Goal: Information Seeking & Learning: Learn about a topic

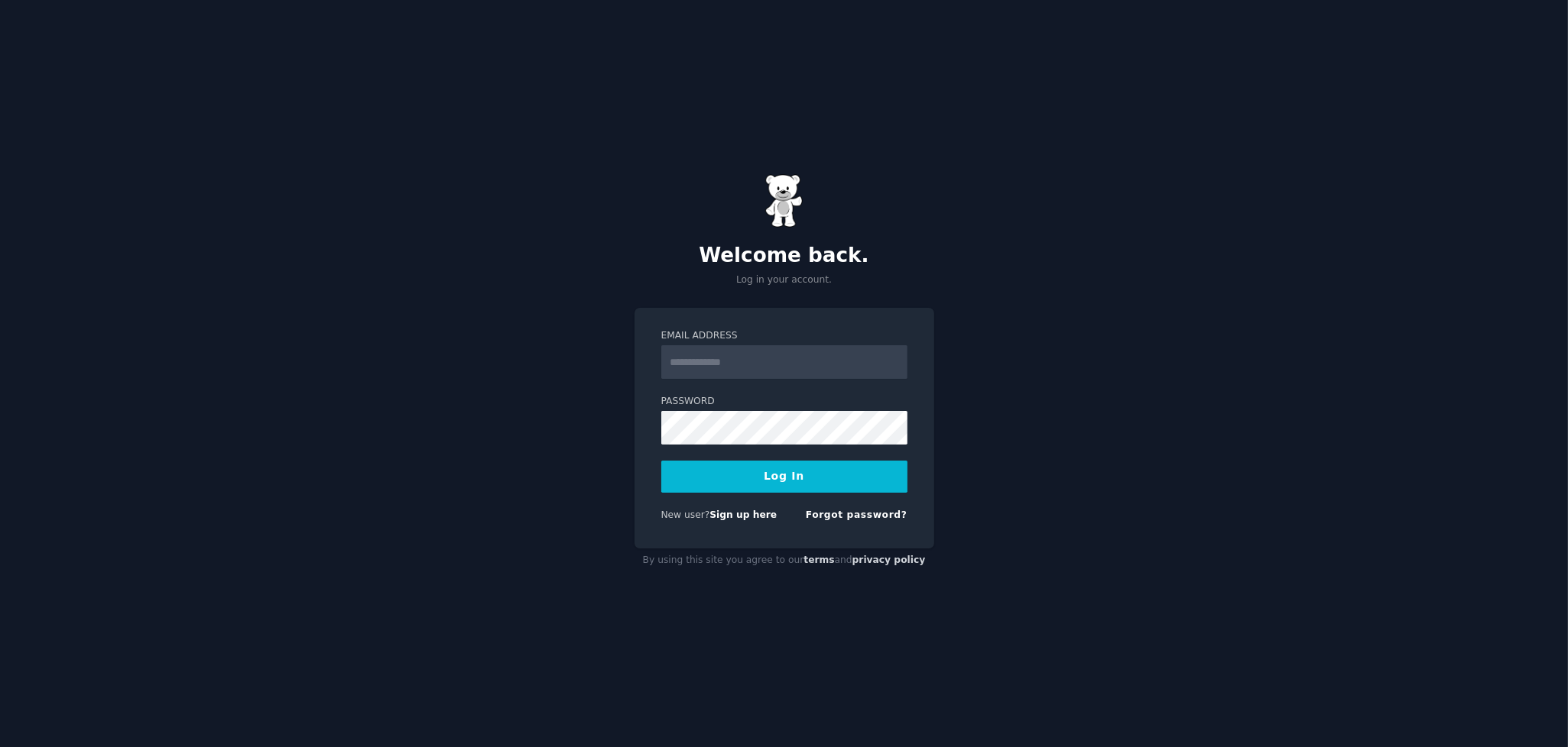
click at [709, 360] on input "Email Address" at bounding box center [784, 362] width 246 height 33
type input "**********"
click at [781, 479] on button "Log In" at bounding box center [784, 476] width 246 height 32
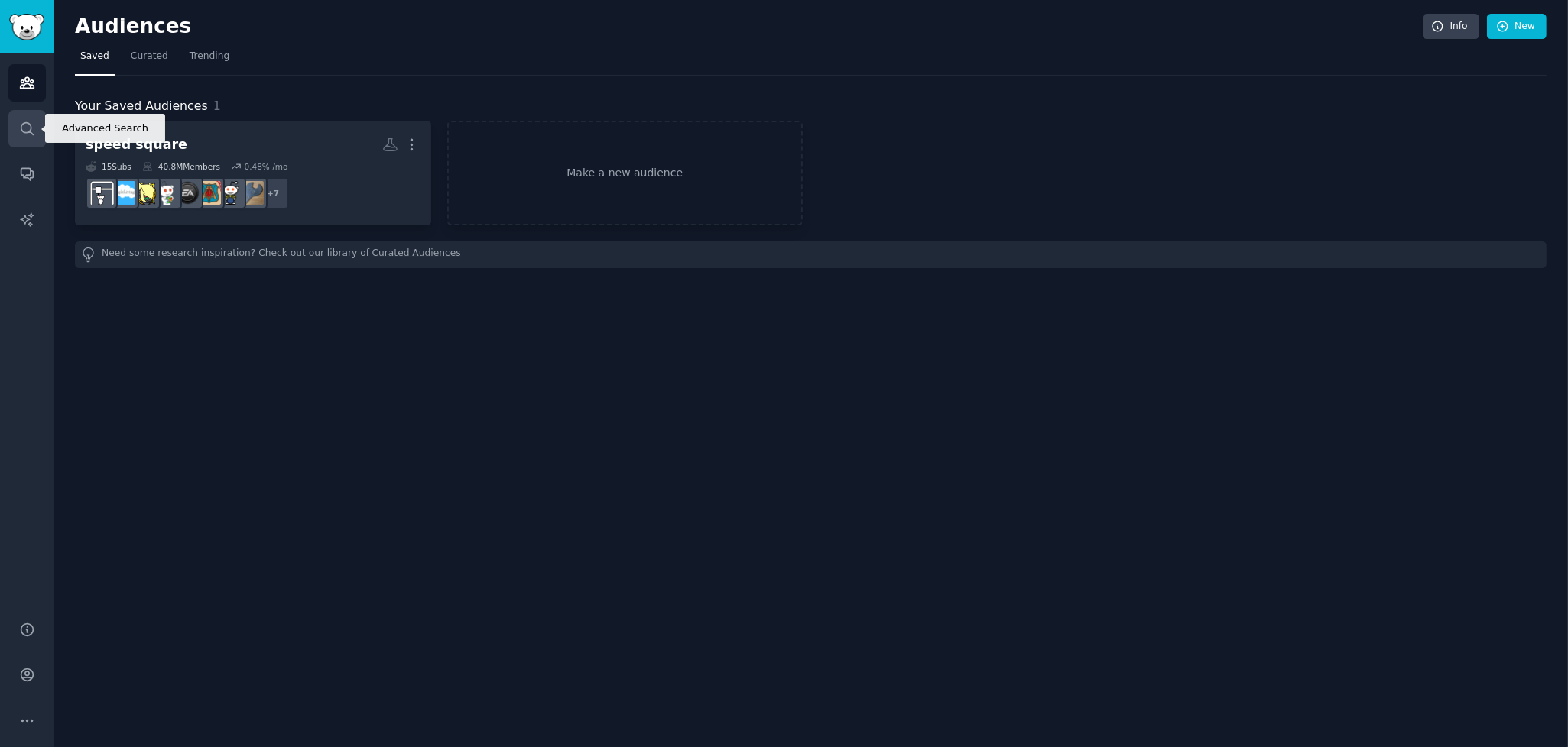
click at [28, 130] on icon "Sidebar" at bounding box center [27, 128] width 16 height 16
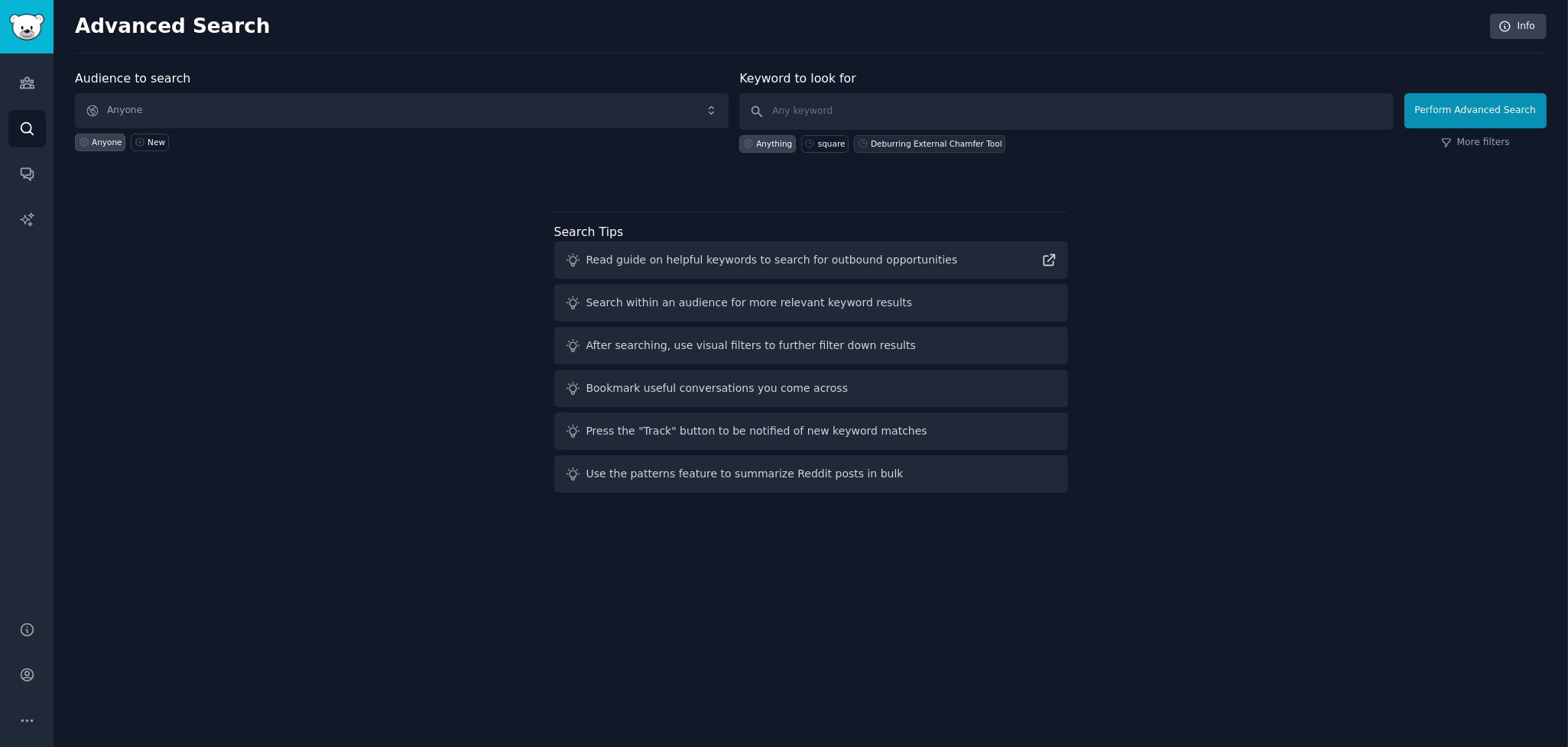
click at [895, 144] on div "Deburring External Chamfer Tool" at bounding box center [936, 143] width 131 height 10
click at [1033, 109] on input "Deburring External Chamfer Tool" at bounding box center [1066, 111] width 653 height 37
type input "deburring tool"
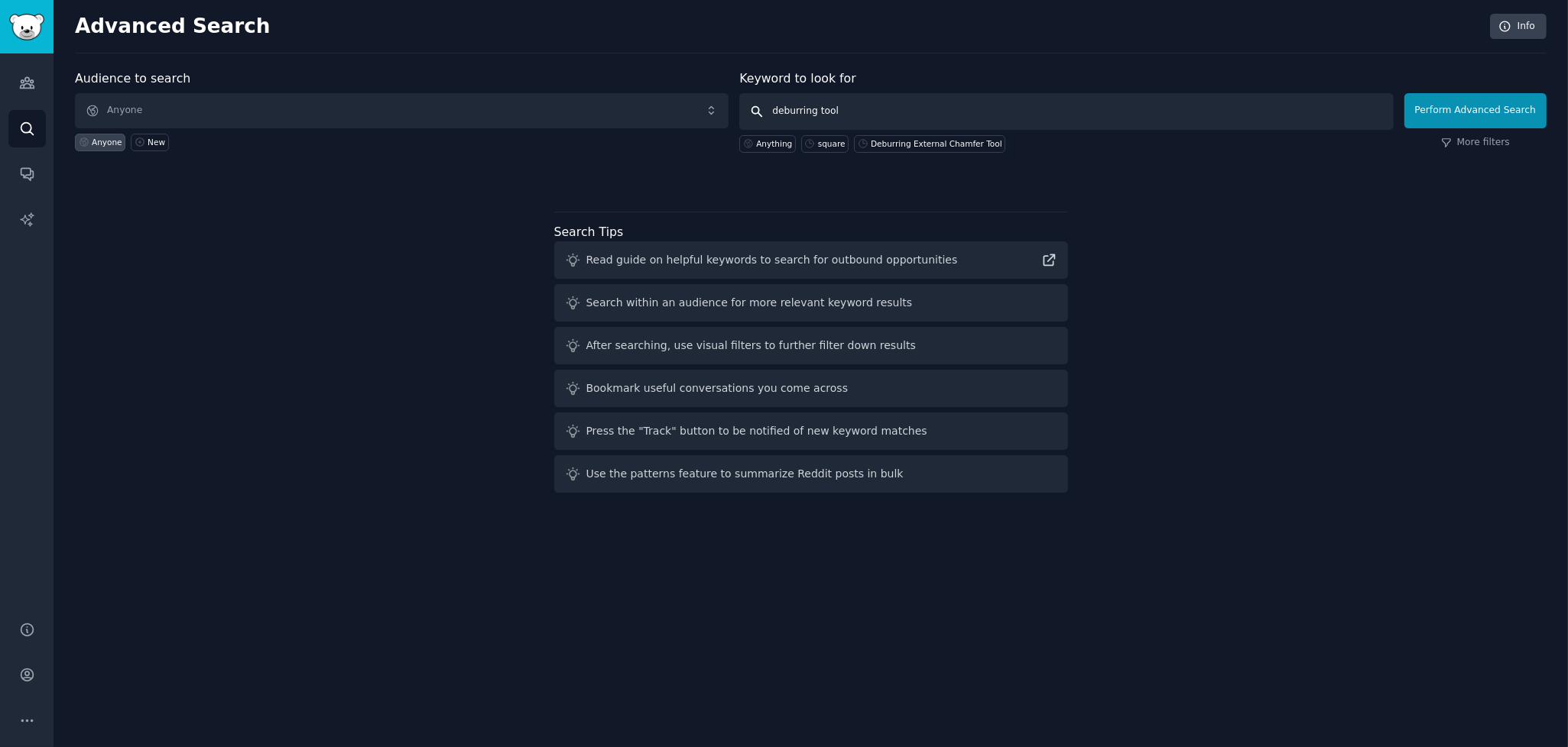
click button "Perform Advanced Search" at bounding box center [1475, 110] width 142 height 35
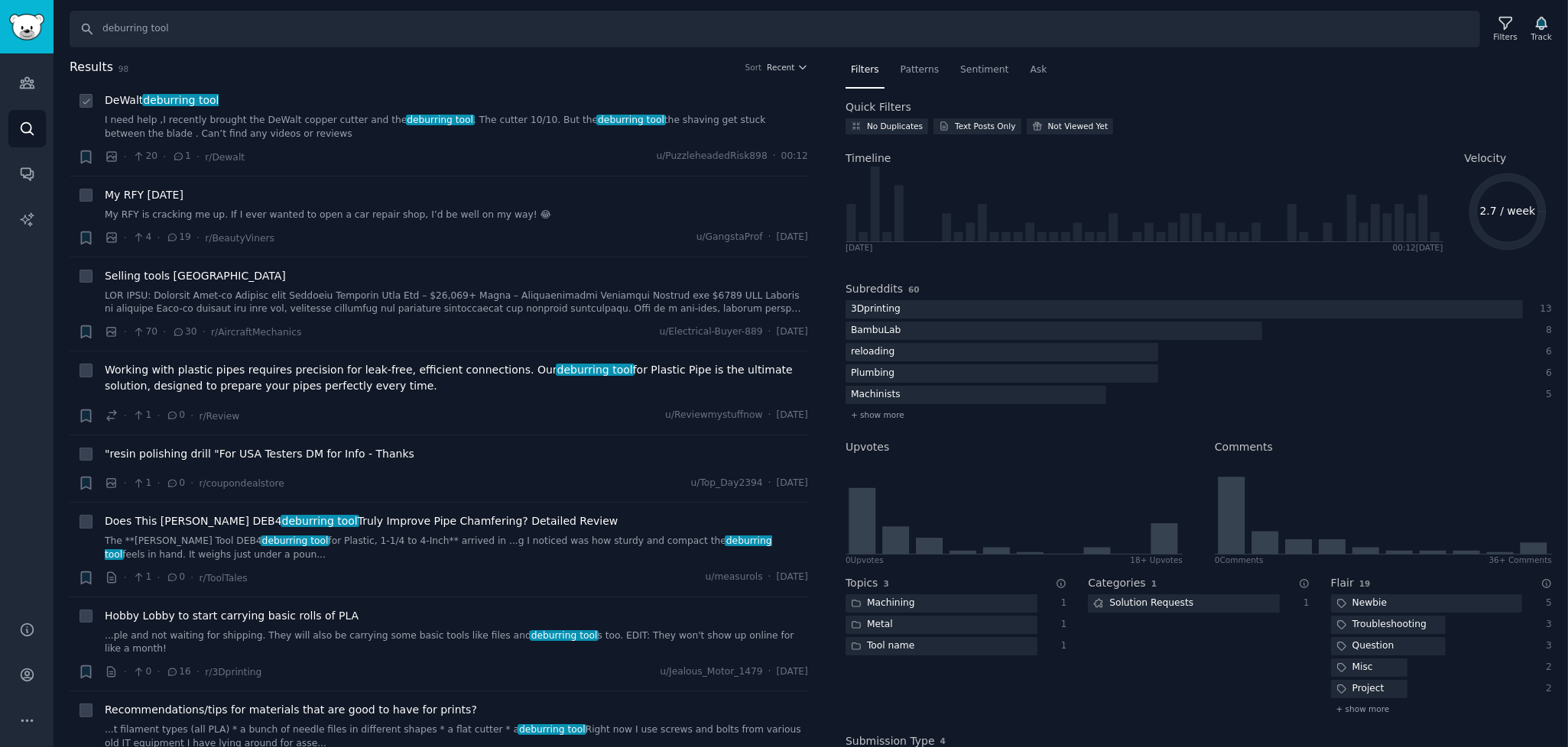
click at [182, 99] on span "deburring tool" at bounding box center [181, 100] width 79 height 12
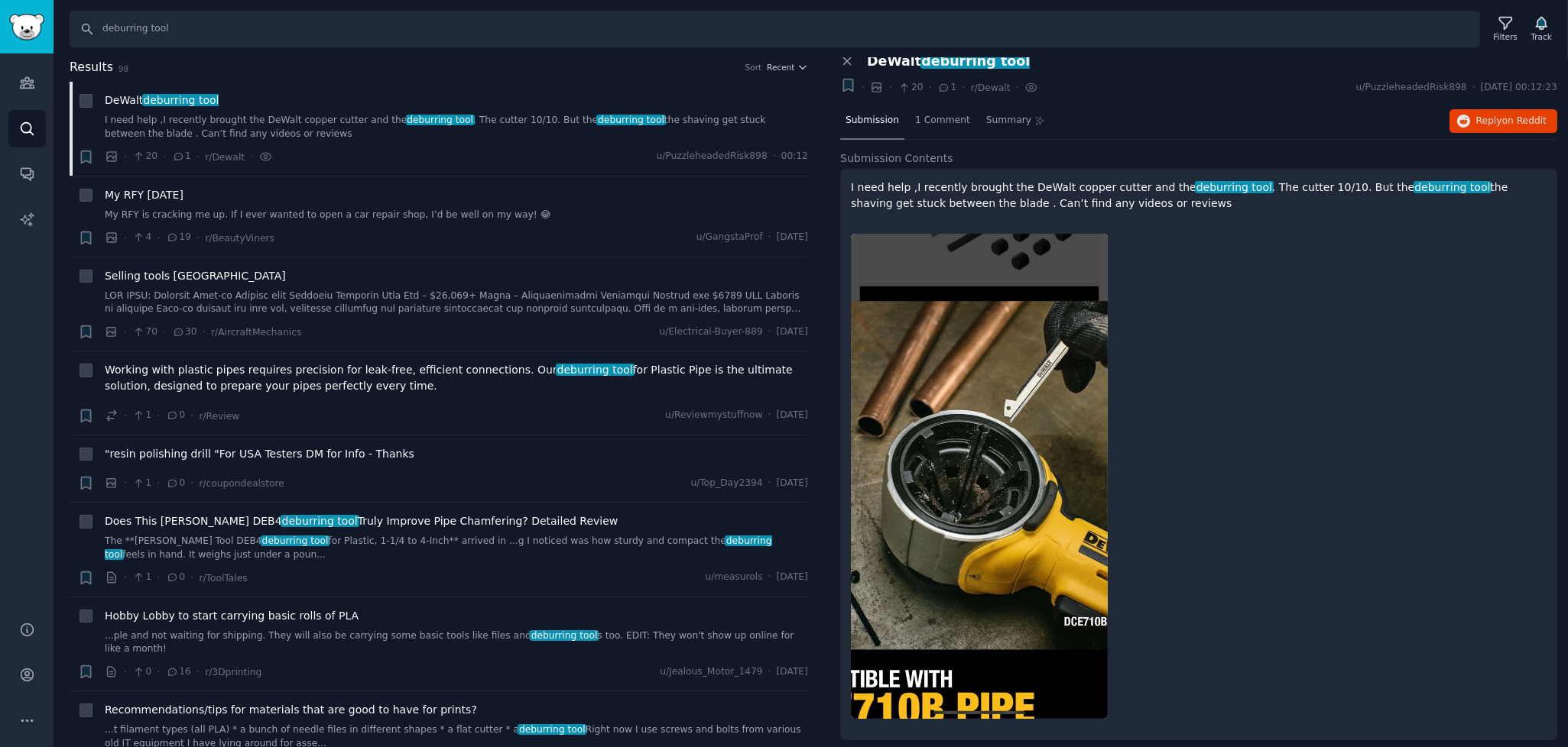
scroll to position [12, 0]
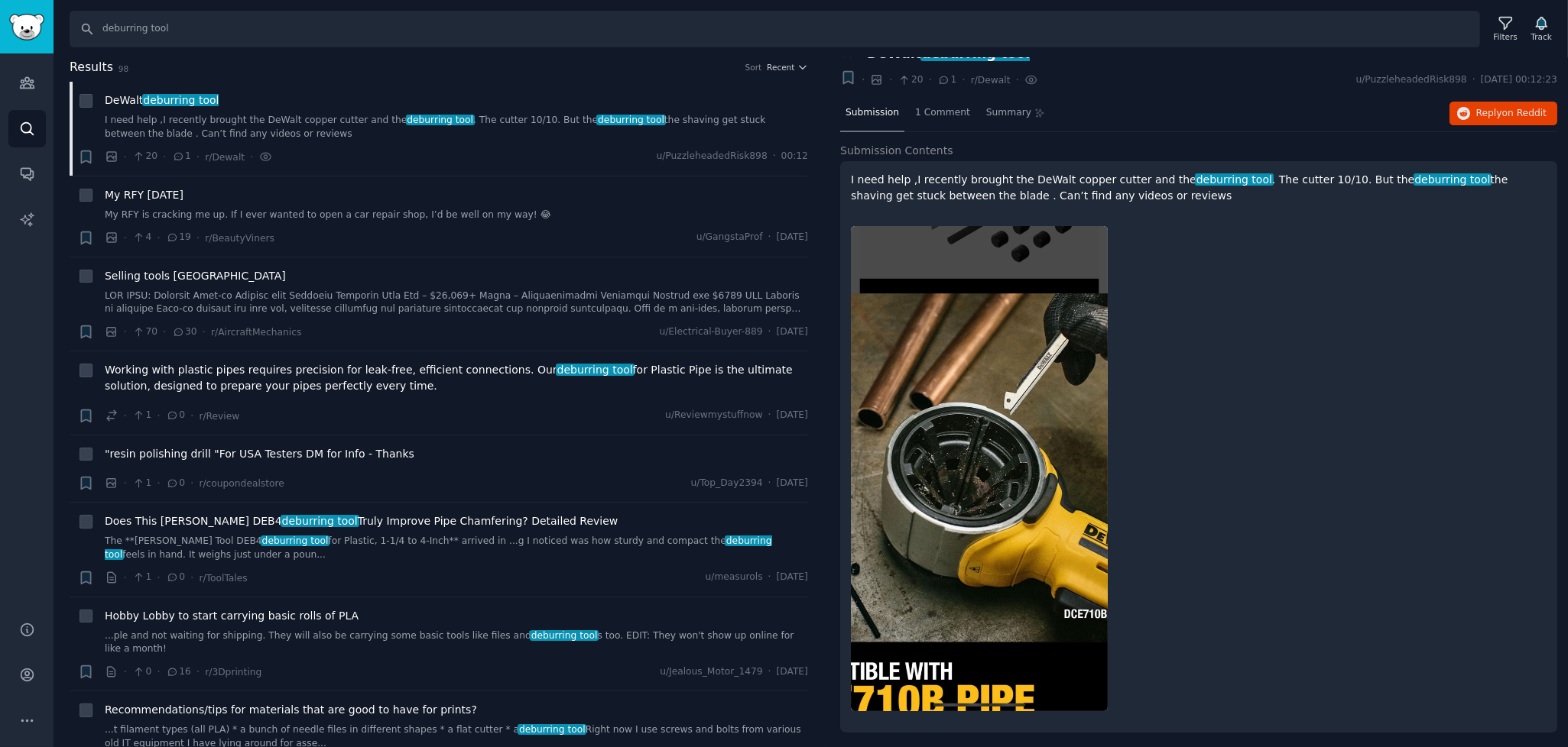
click at [1064, 430] on img at bounding box center [979, 468] width 256 height 485
click at [988, 427] on img at bounding box center [979, 468] width 256 height 485
click at [127, 193] on span "My RFY [DATE]" at bounding box center [143, 195] width 79 height 16
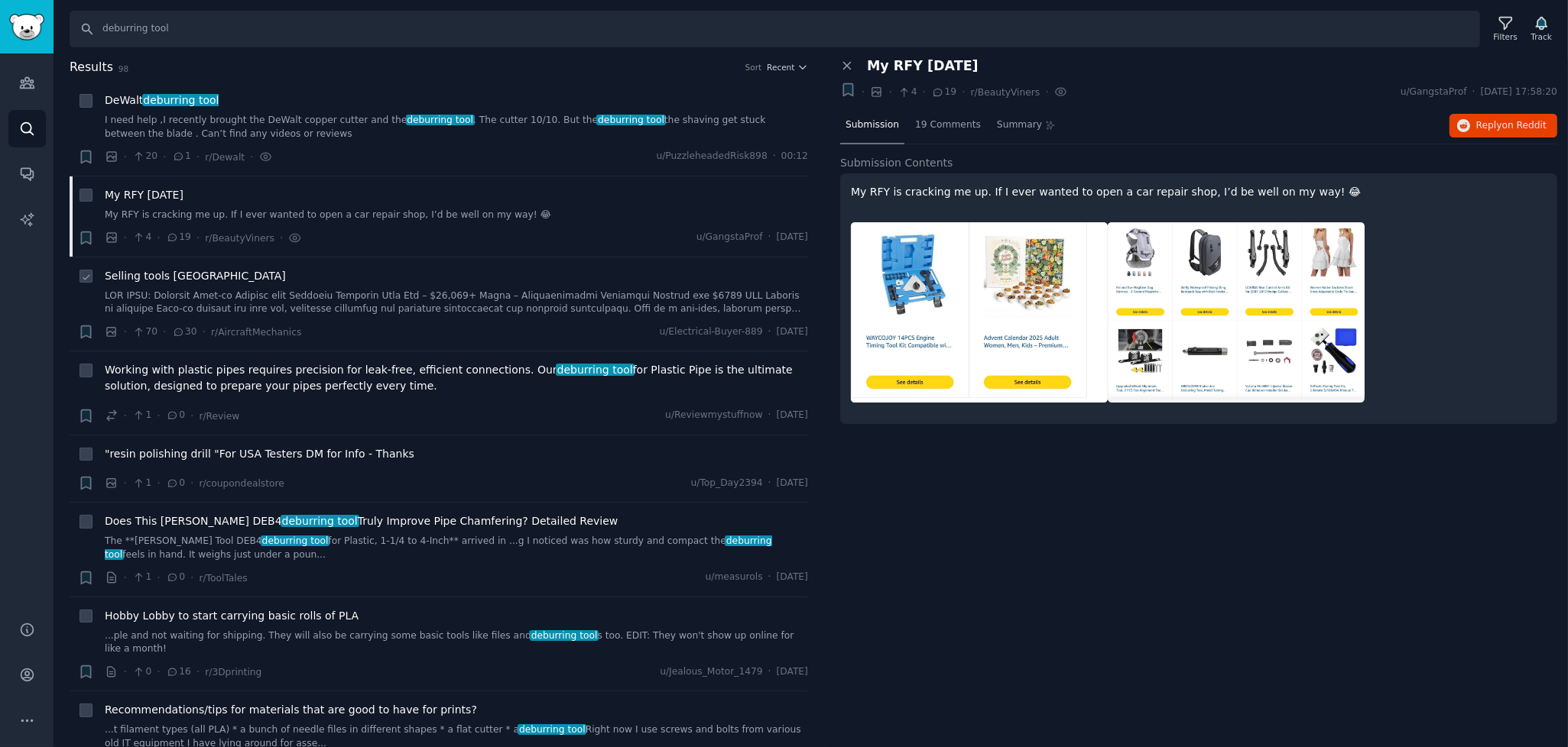
click at [143, 272] on span "Selling tools [GEOGRAPHIC_DATA]" at bounding box center [195, 275] width 181 height 16
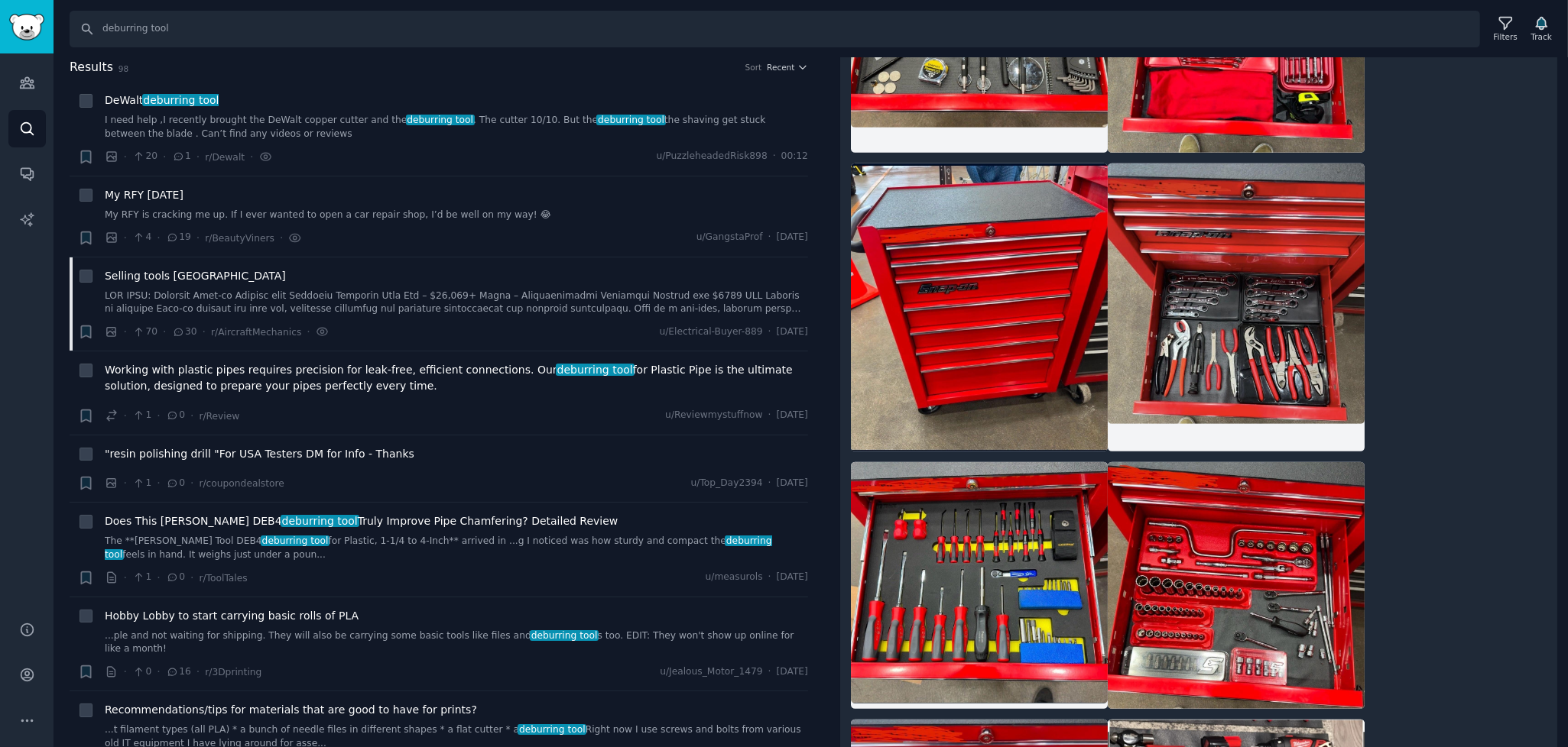
scroll to position [1292, 0]
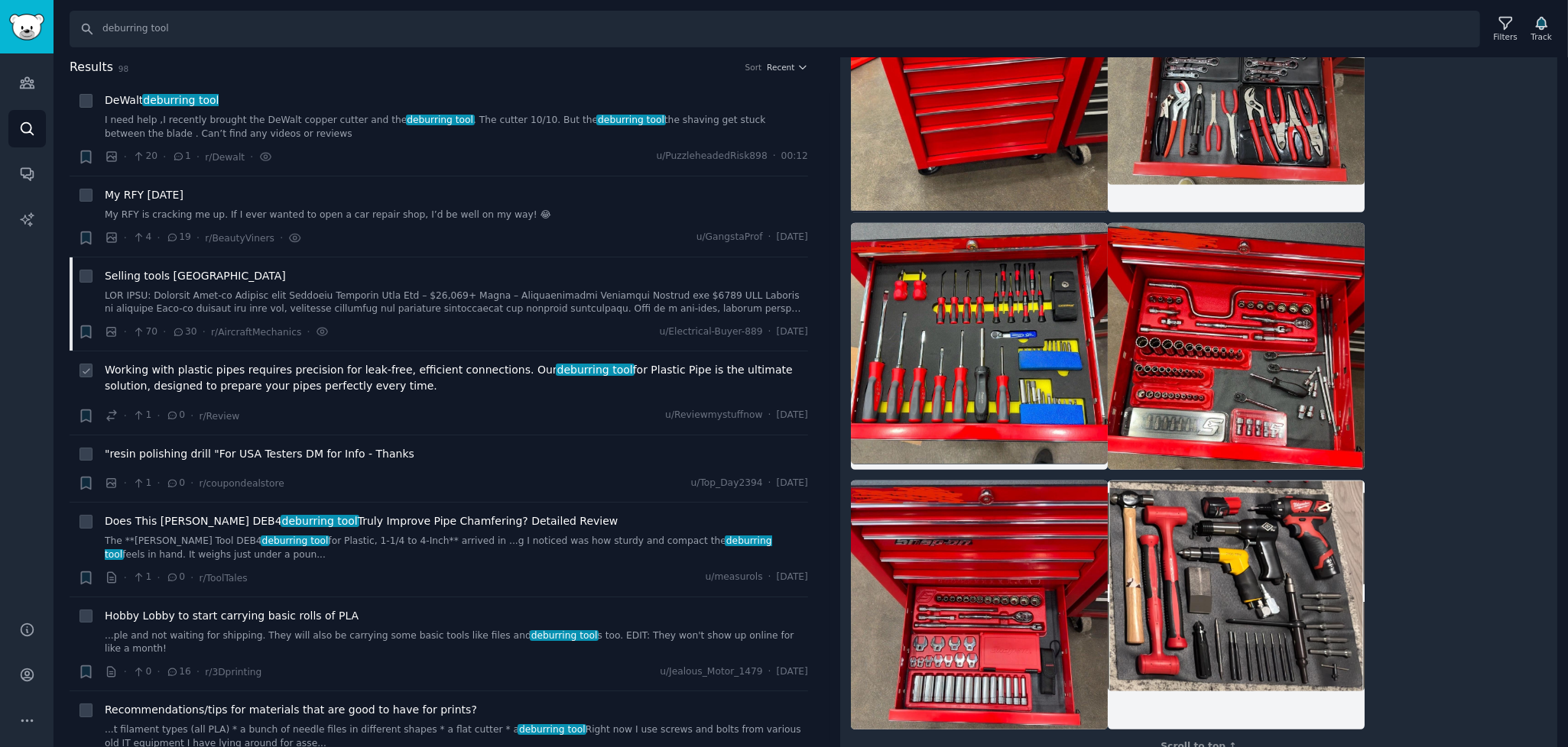
click at [193, 371] on span "Working with plastic pipes requires precision for leak-free, efficient connecti…" at bounding box center [456, 378] width 703 height 32
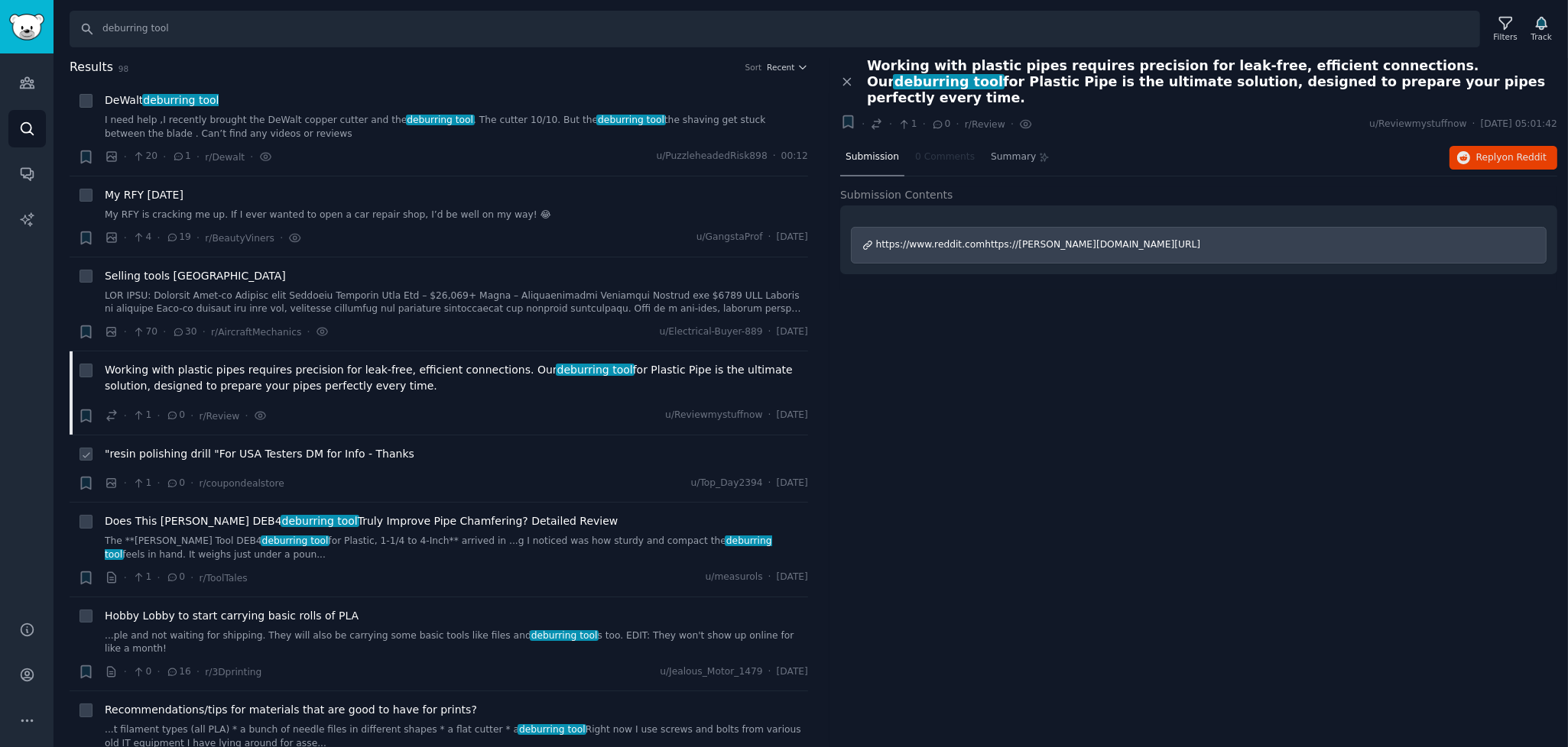
click at [256, 453] on span ""resin polishing drill "For USA Testers DM for Info - Thanks" at bounding box center [259, 454] width 310 height 16
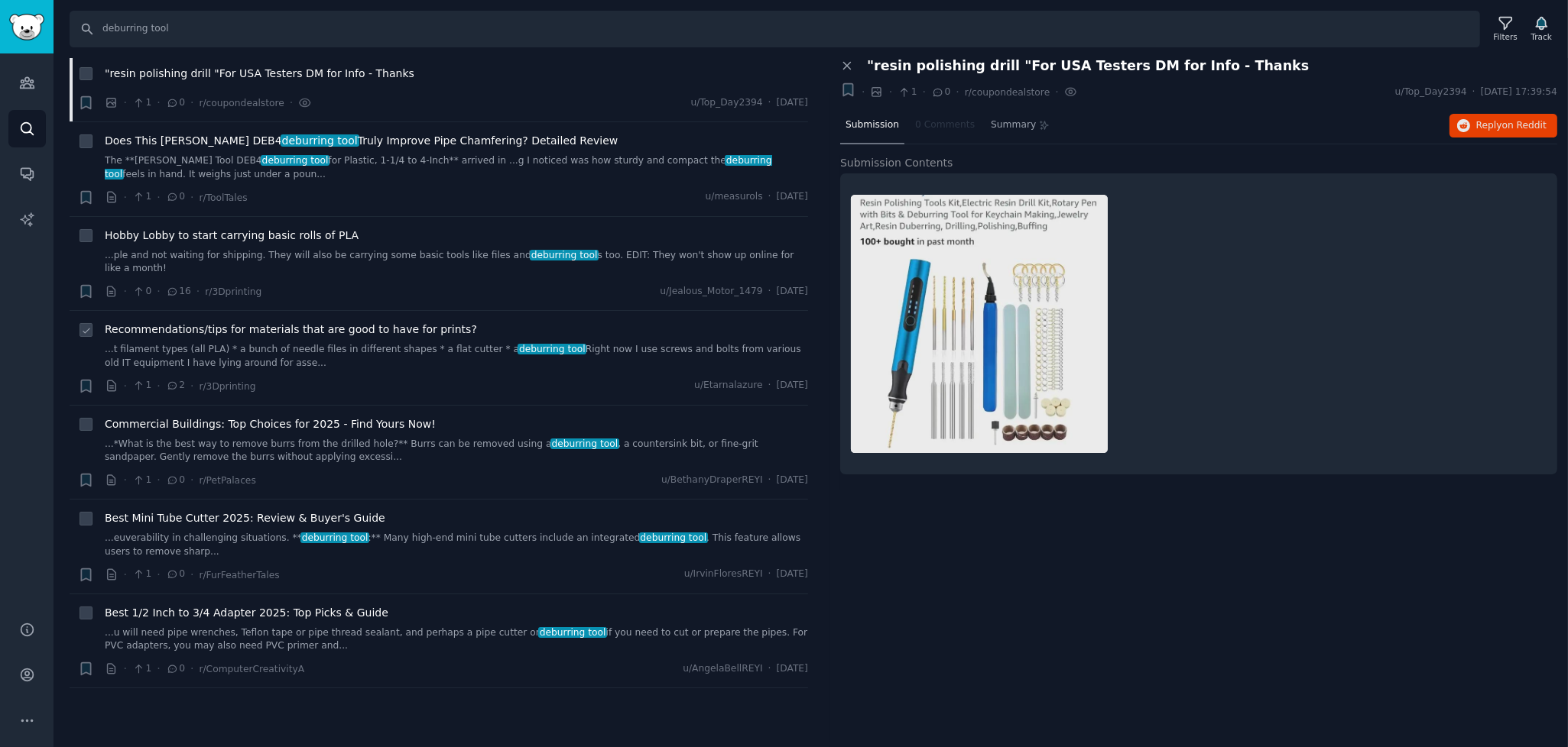
scroll to position [382, 0]
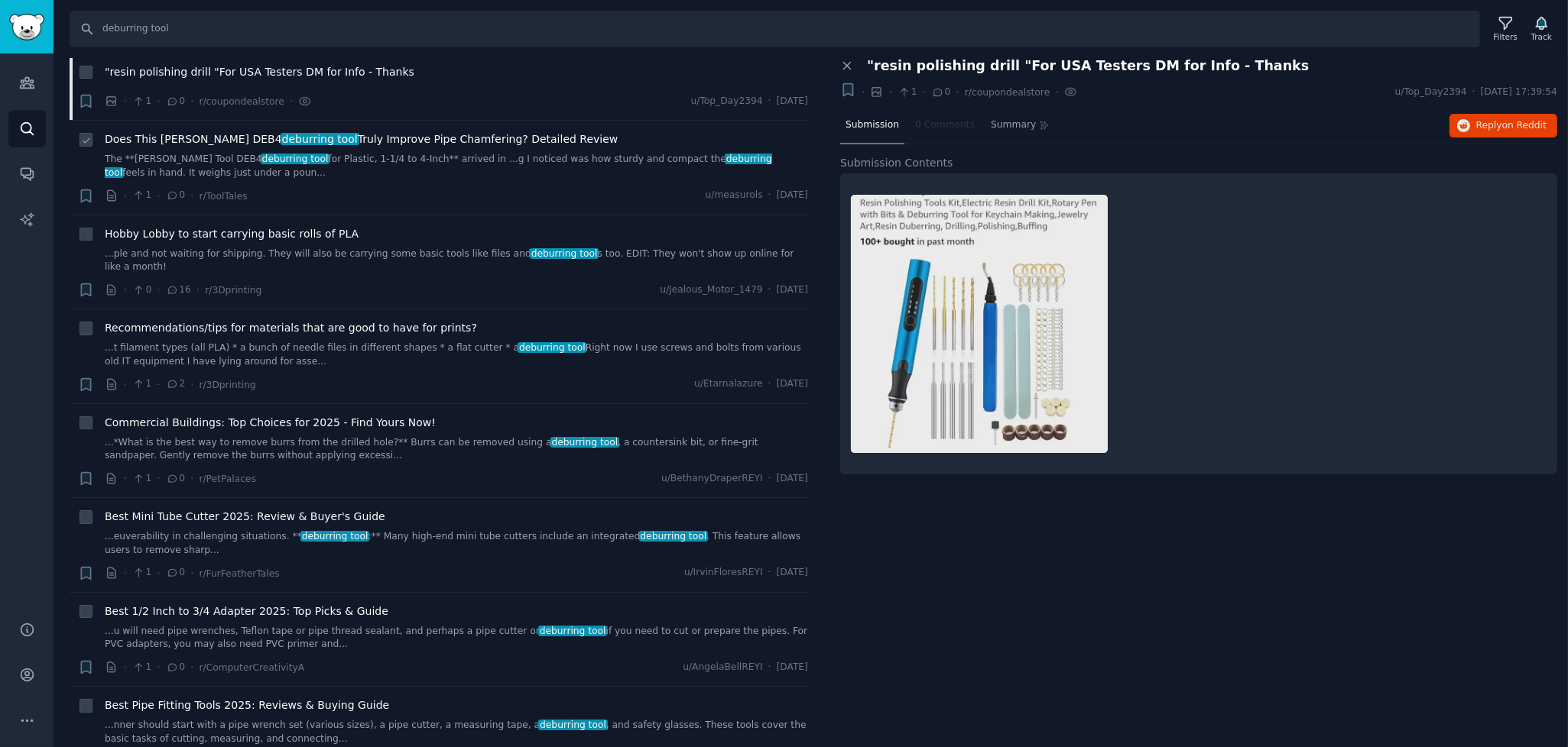
click at [174, 139] on span "Does This [PERSON_NAME] DEB4 deburring tool Truly Improve Pipe Chamfering? Deta…" at bounding box center [361, 139] width 513 height 16
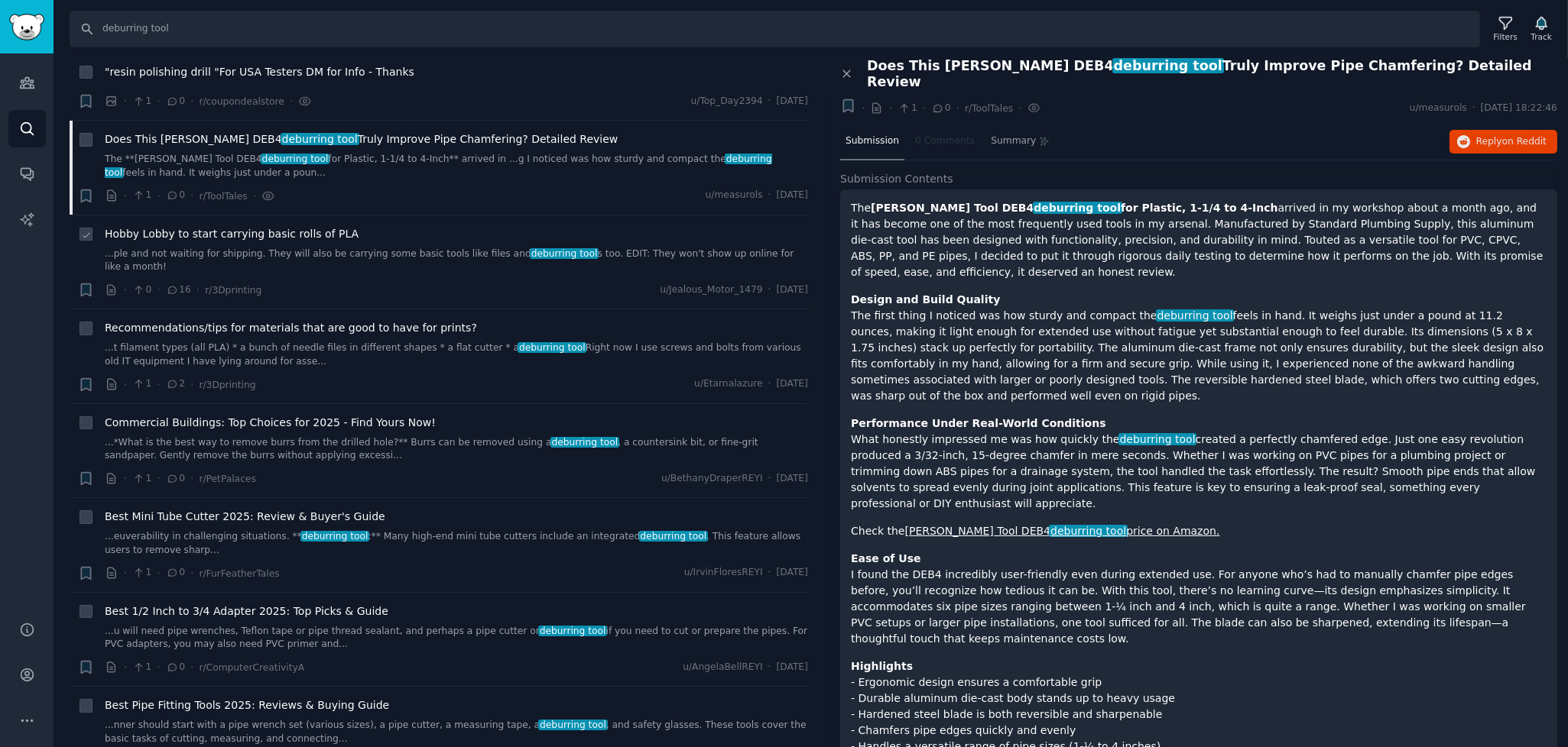
click at [233, 234] on span "Hobby Lobby to start carrying basic rolls of PLA" at bounding box center [231, 233] width 254 height 16
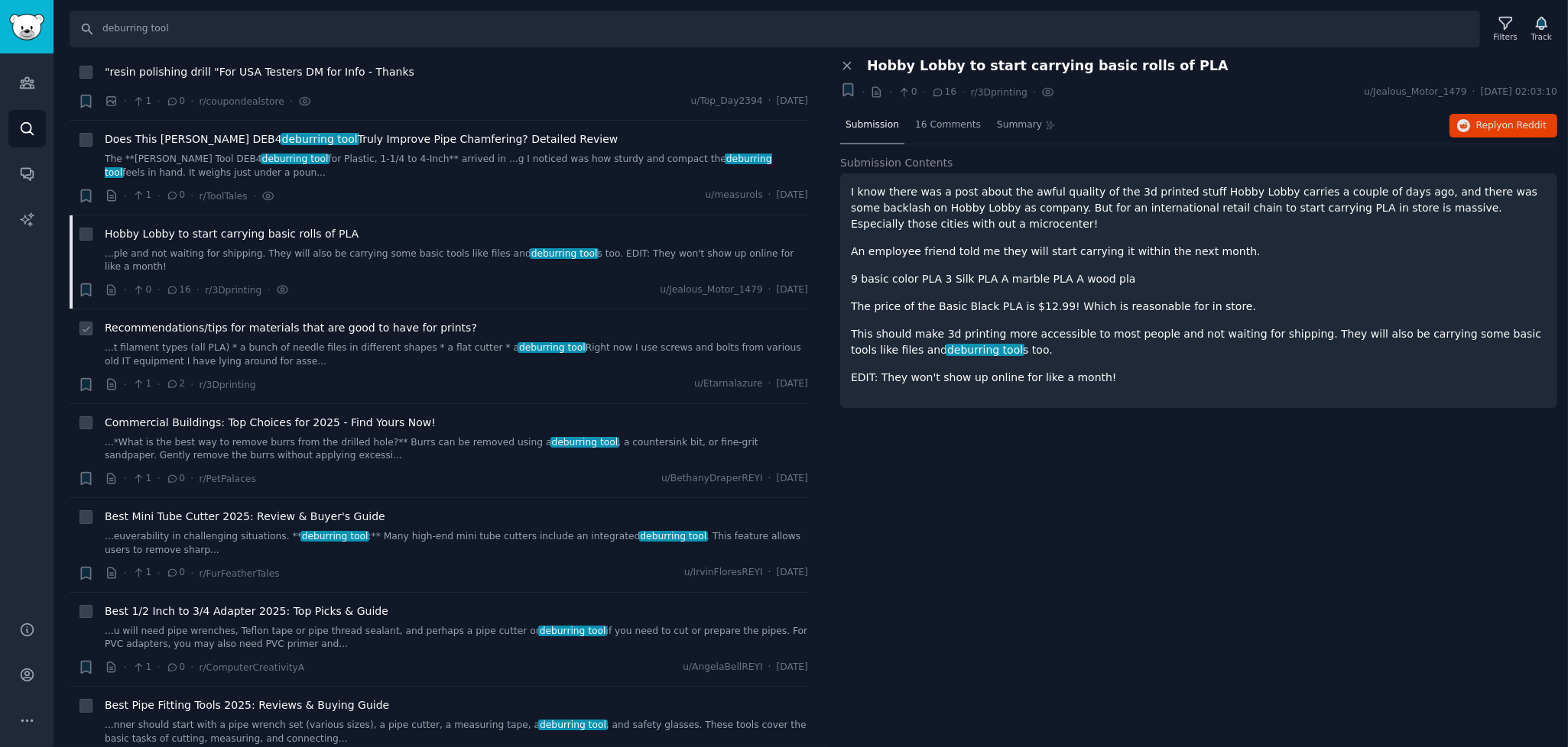
click at [251, 320] on span "Recommendations/tips for materials that are good to have for prints?" at bounding box center [291, 327] width 372 height 16
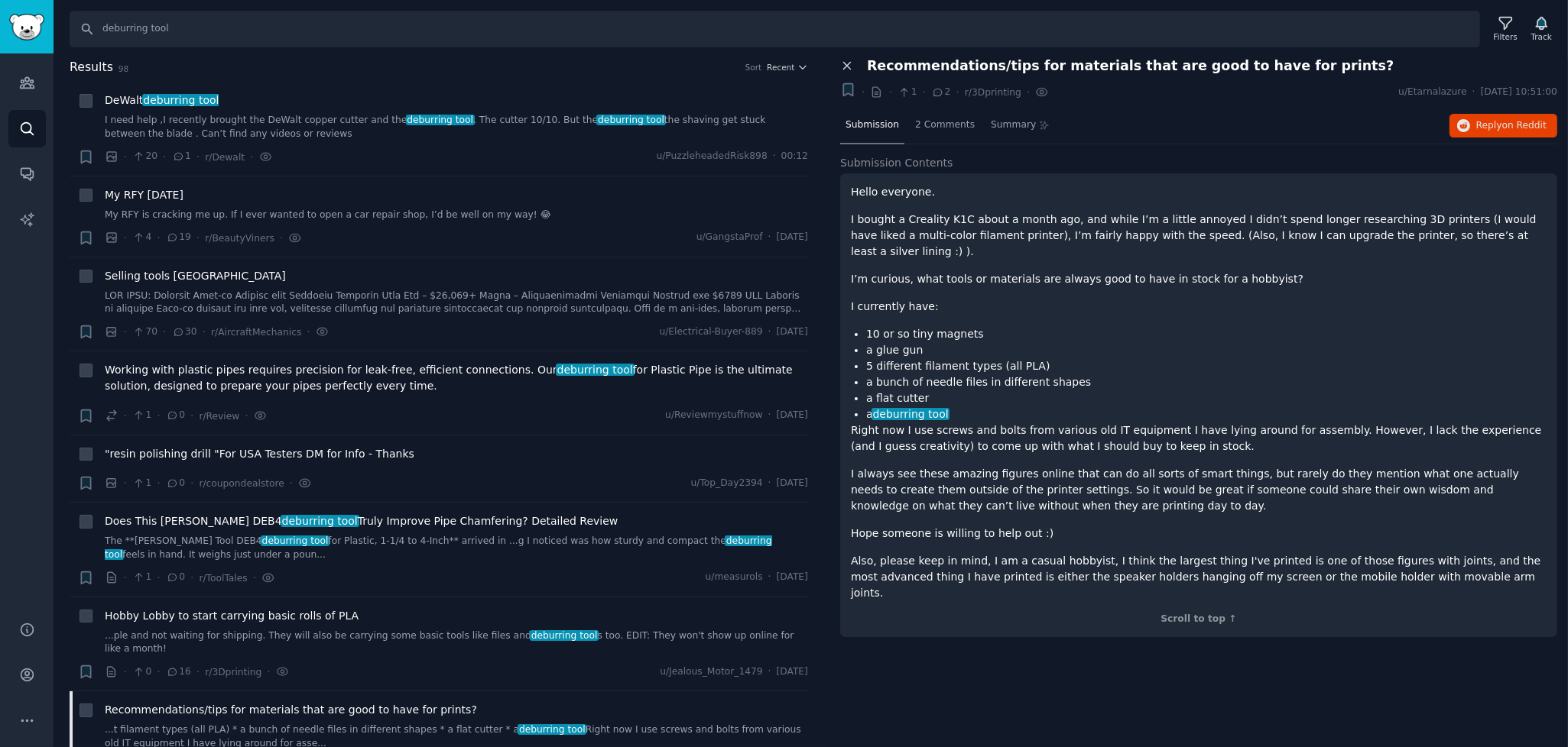
click at [847, 65] on icon at bounding box center [846, 65] width 7 height 7
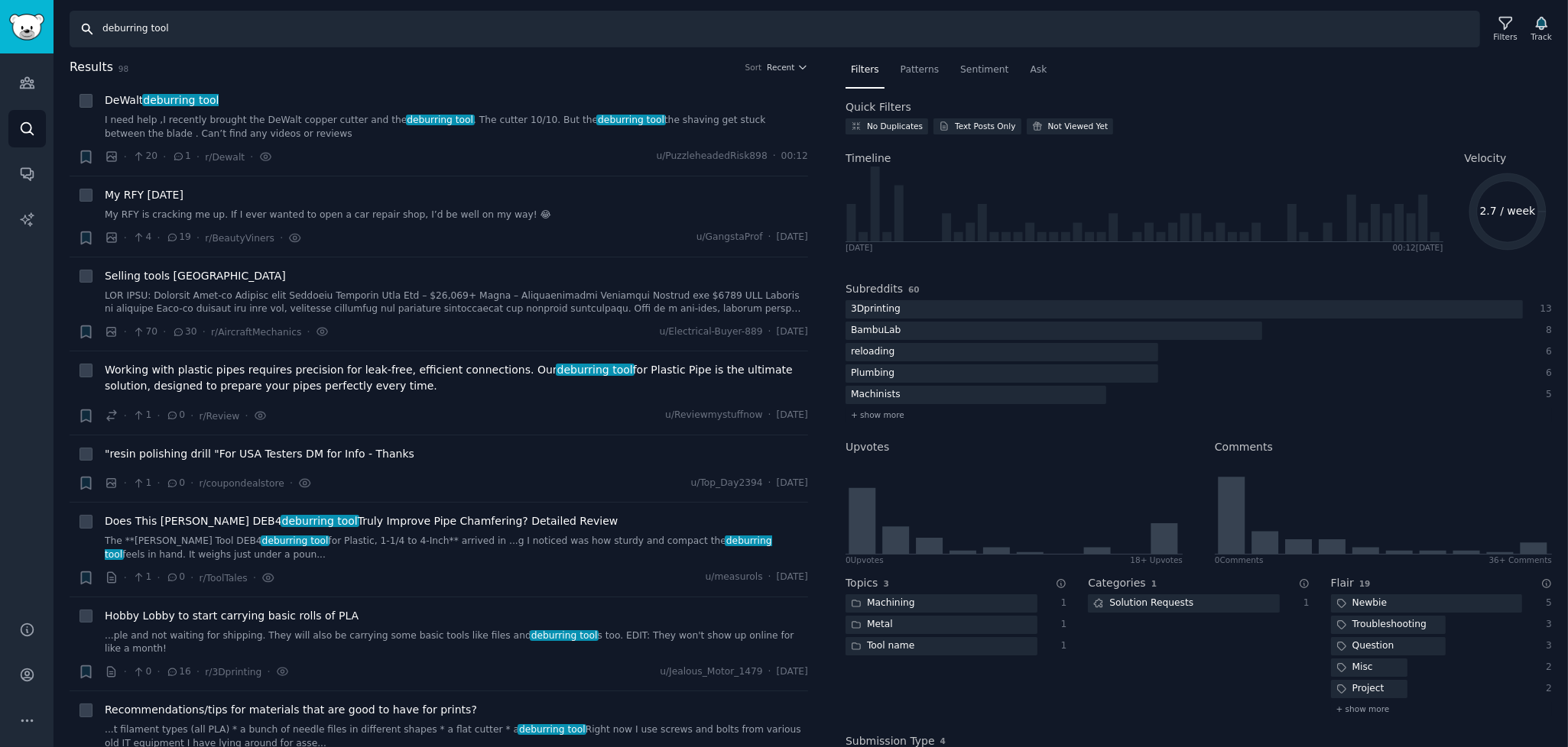
click at [1153, 37] on input "deburring tool" at bounding box center [774, 28] width 1410 height 37
click at [22, 124] on icon "Sidebar" at bounding box center [27, 128] width 16 height 16
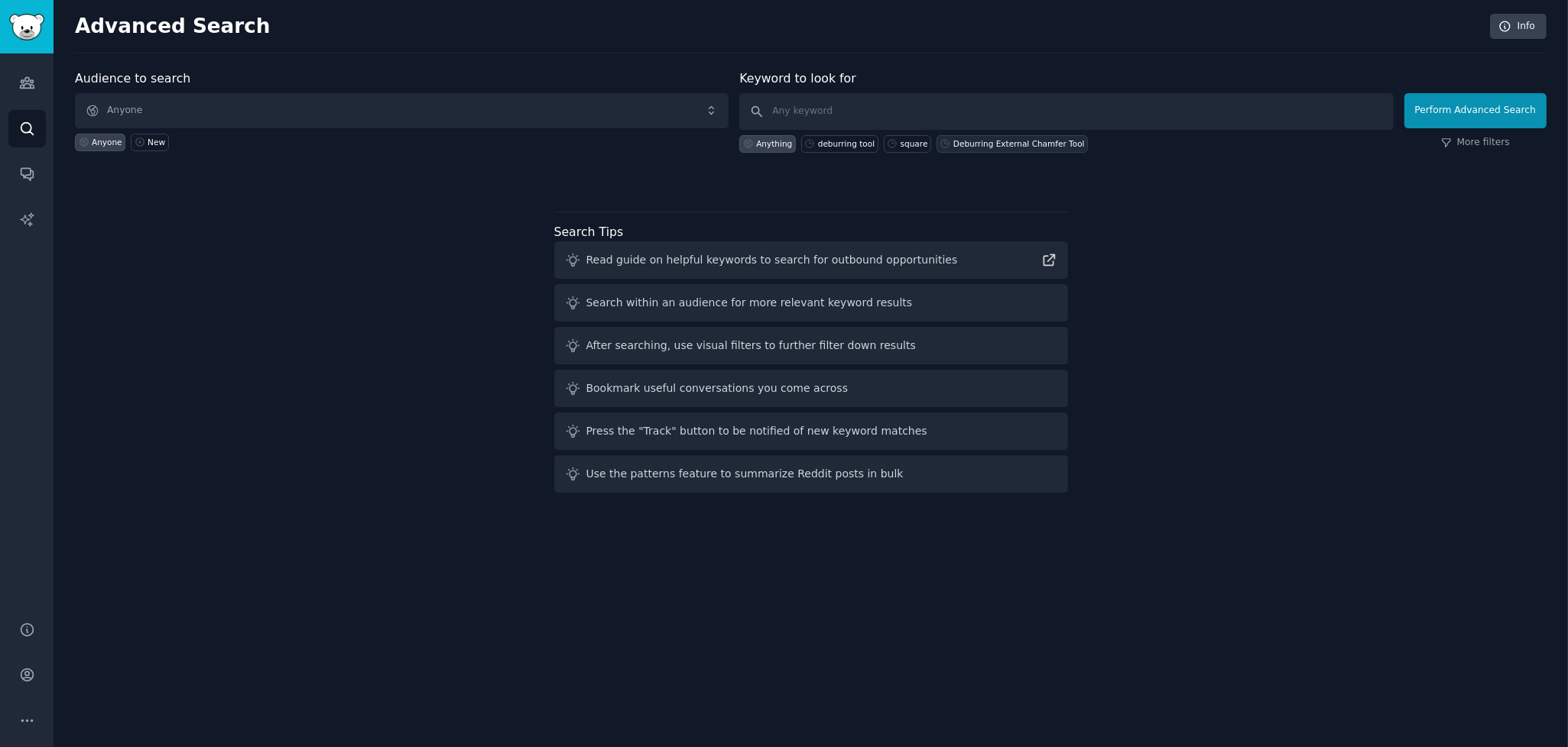
click at [981, 140] on div "Deburring External Chamfer Tool" at bounding box center [1019, 143] width 131 height 10
type input "Deburring External Chamfer Tool"
click at [1470, 107] on button "Perform Advanced Search" at bounding box center [1475, 110] width 142 height 35
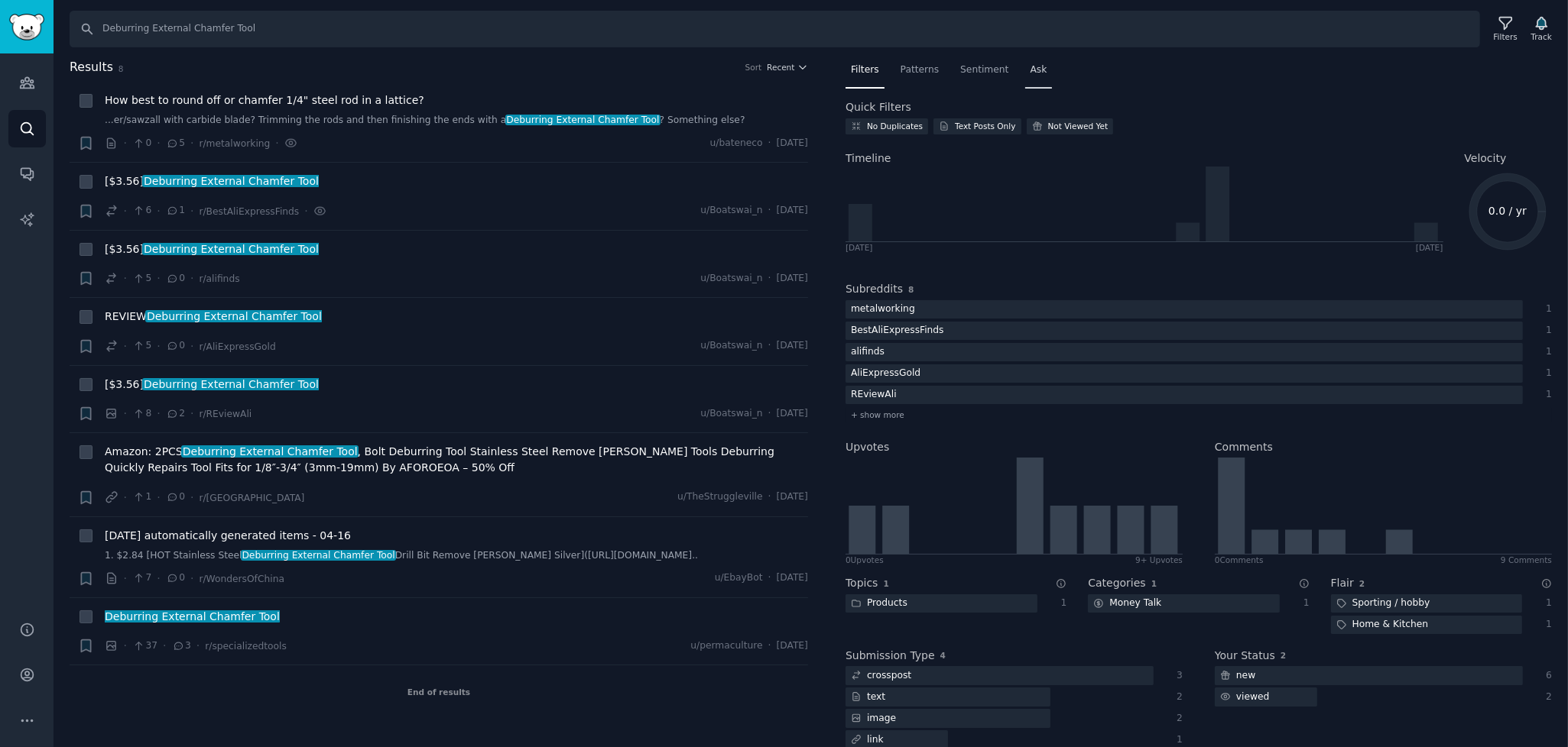
click at [1030, 65] on span "Ask" at bounding box center [1039, 70] width 17 height 13
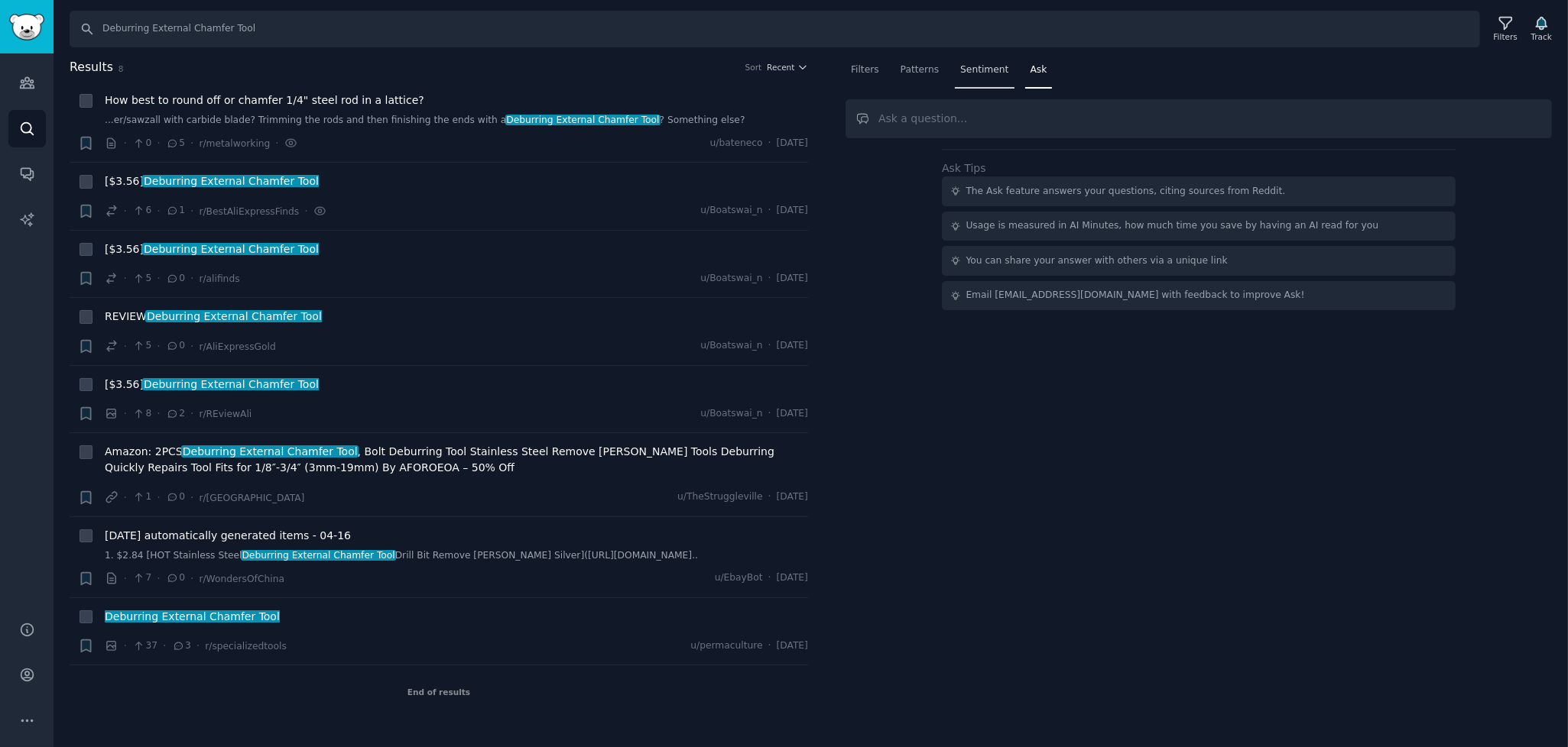
click at [975, 73] on span "Sentiment" at bounding box center [984, 70] width 48 height 13
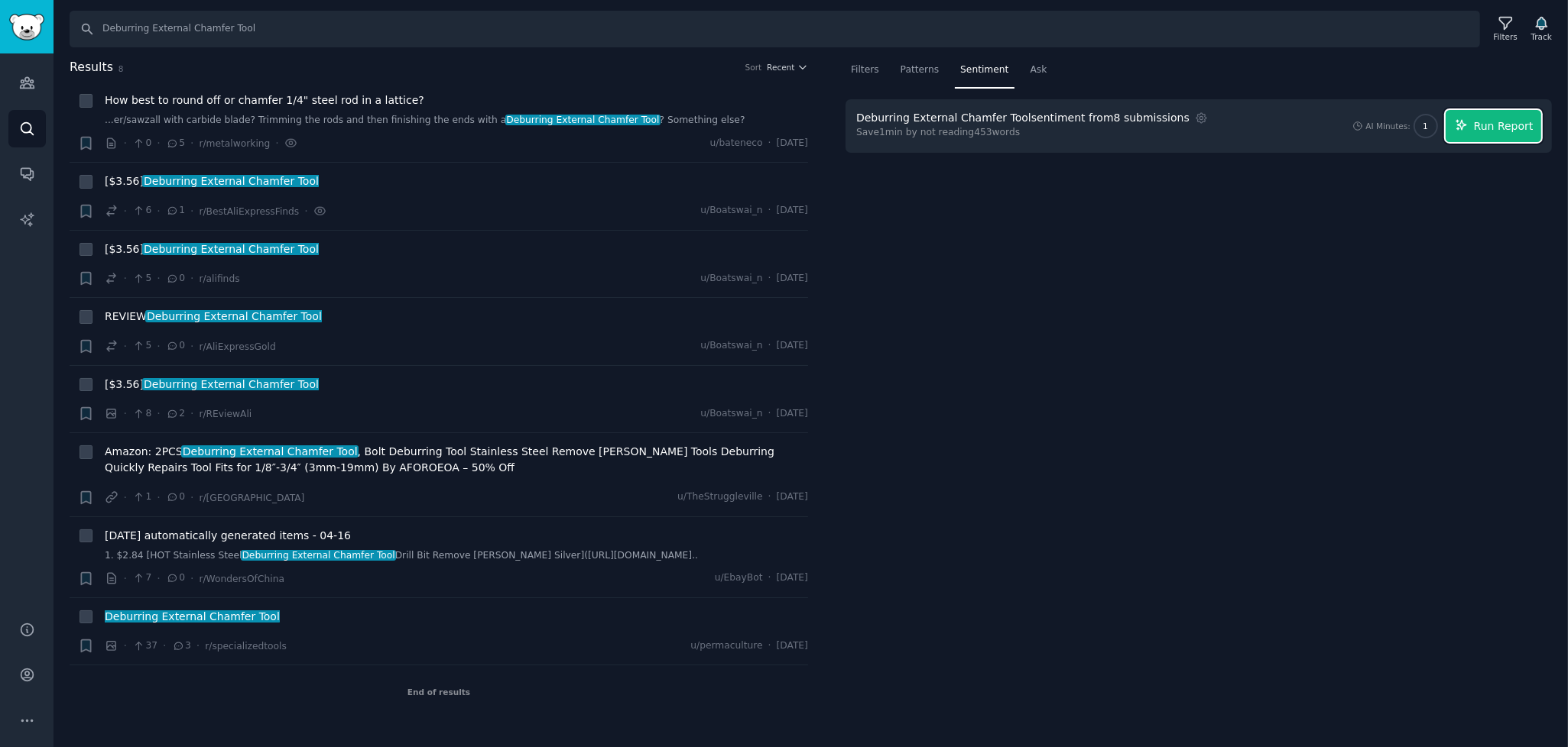
click at [1507, 120] on span "Run Report" at bounding box center [1503, 126] width 60 height 16
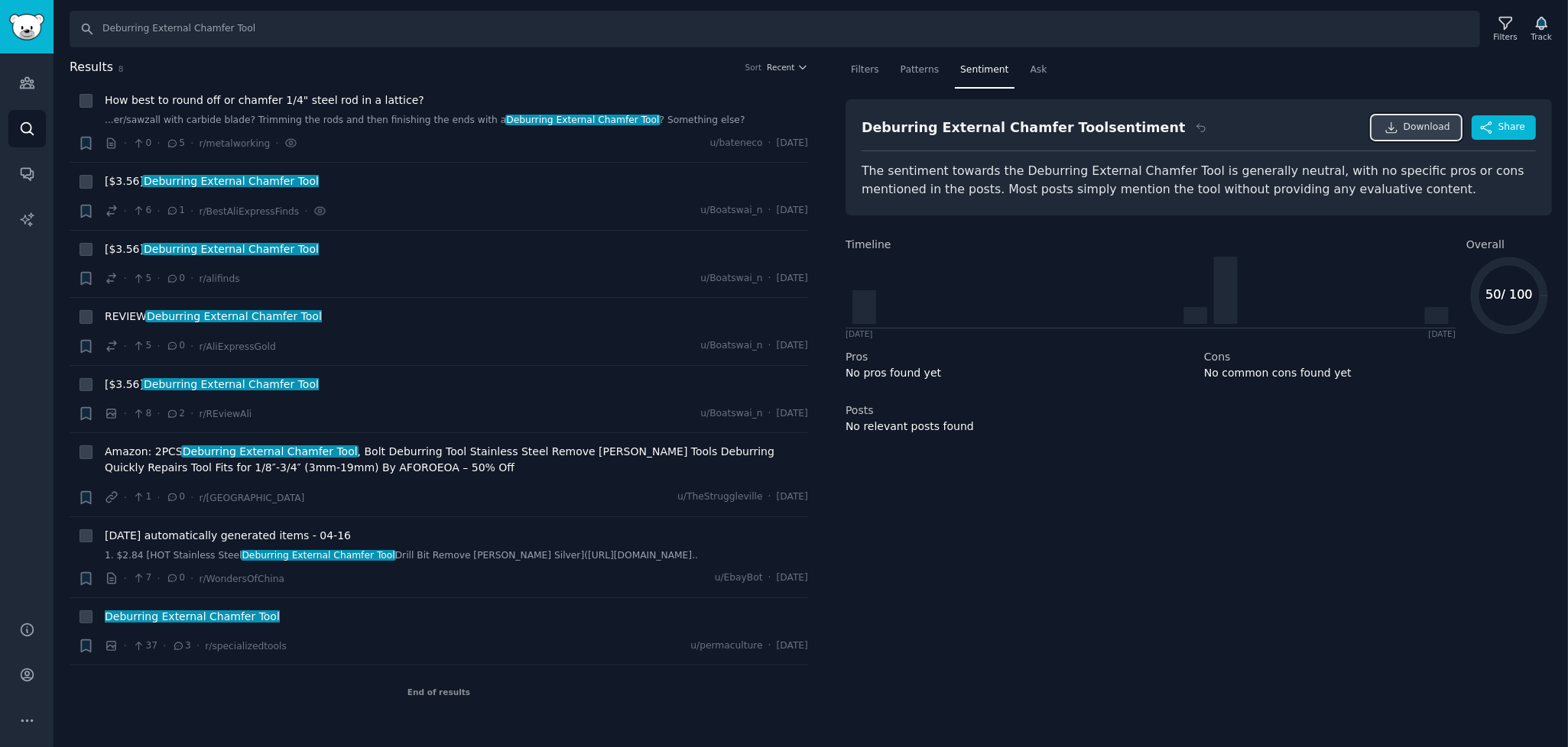
click at [1395, 128] on icon at bounding box center [1390, 127] width 9 height 9
click at [1308, 454] on div "Filters Patterns Sentiment Ask Deburring External Chamfer Tool sentiment Downlo…" at bounding box center [1198, 388] width 738 height 662
click at [913, 69] on span "Patterns" at bounding box center [919, 70] width 38 height 13
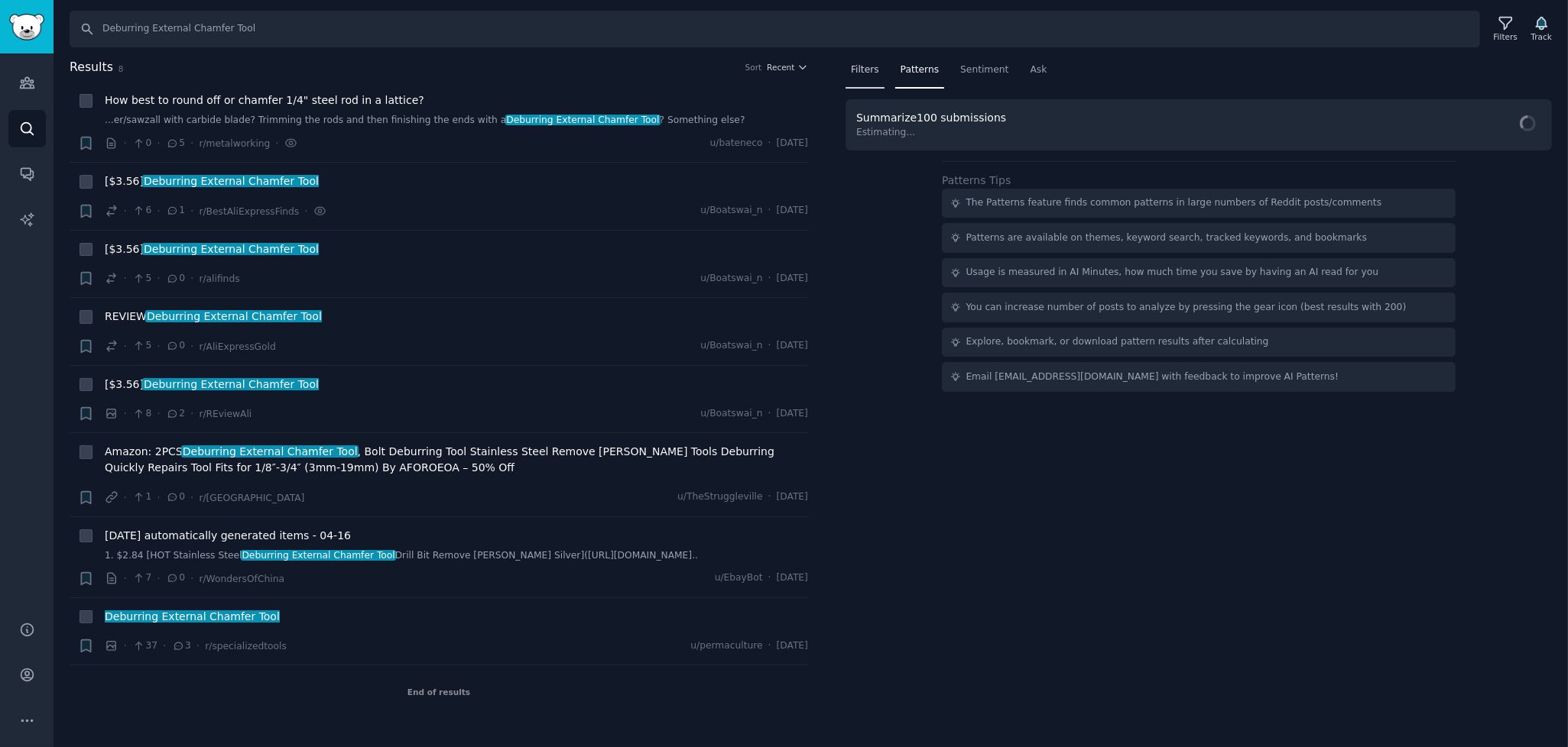
click at [868, 70] on span "Filters" at bounding box center [865, 70] width 28 height 13
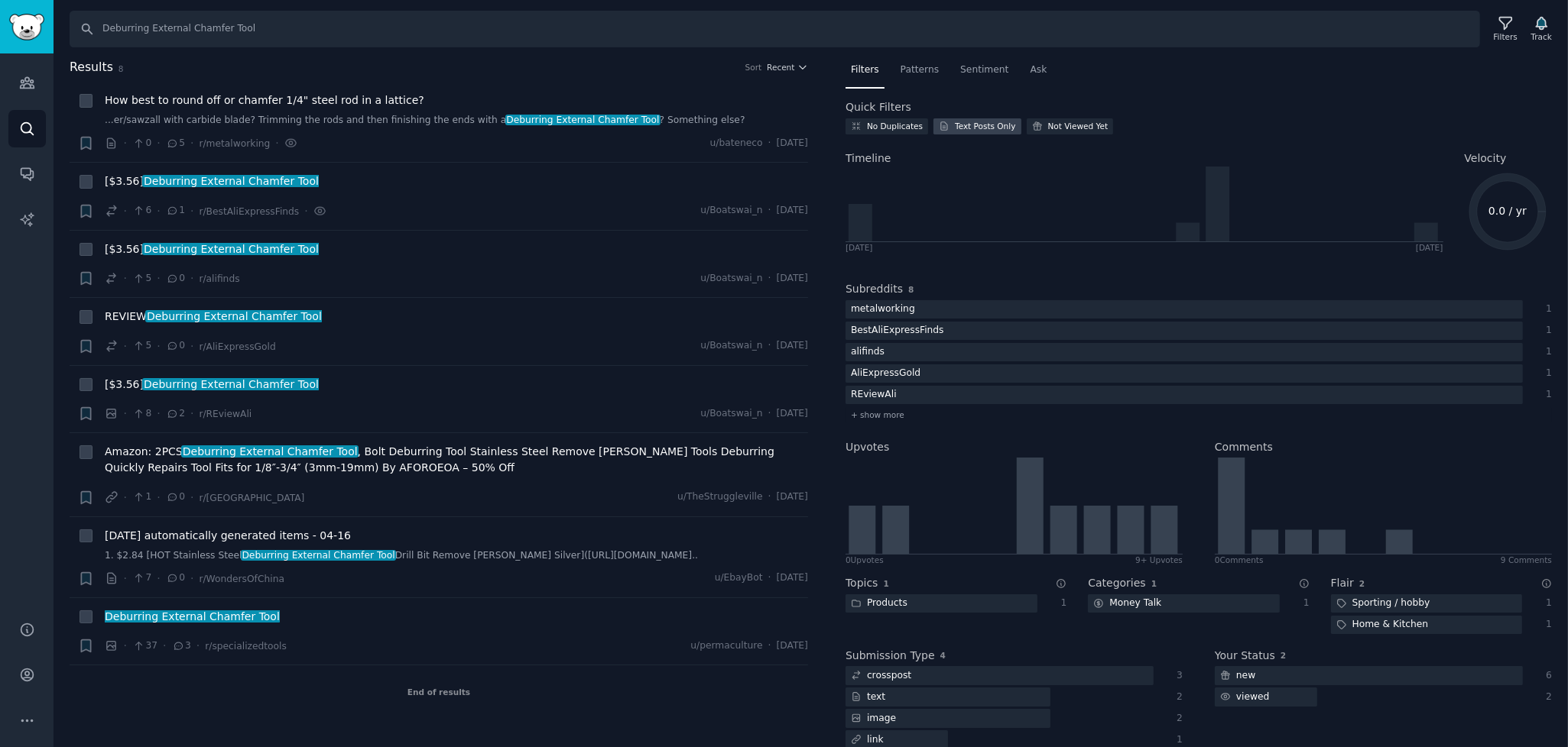
click at [967, 126] on div "Text Posts Only" at bounding box center [985, 125] width 61 height 10
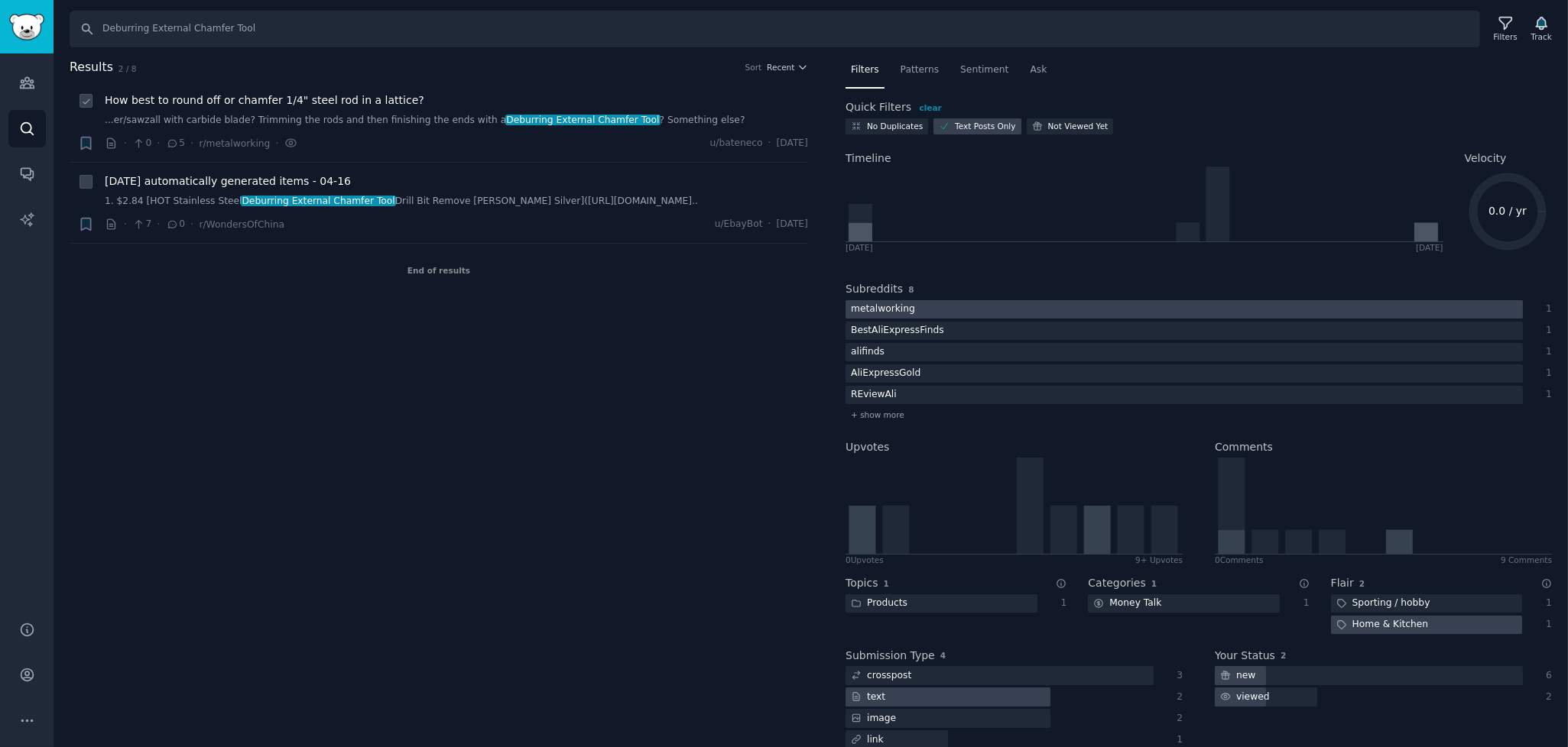
click at [89, 100] on icon at bounding box center [85, 101] width 10 height 10
checkbox input "true"
click at [85, 185] on icon at bounding box center [85, 182] width 10 height 10
checkbox input "true"
click at [85, 103] on icon at bounding box center [85, 102] width 6 height 5
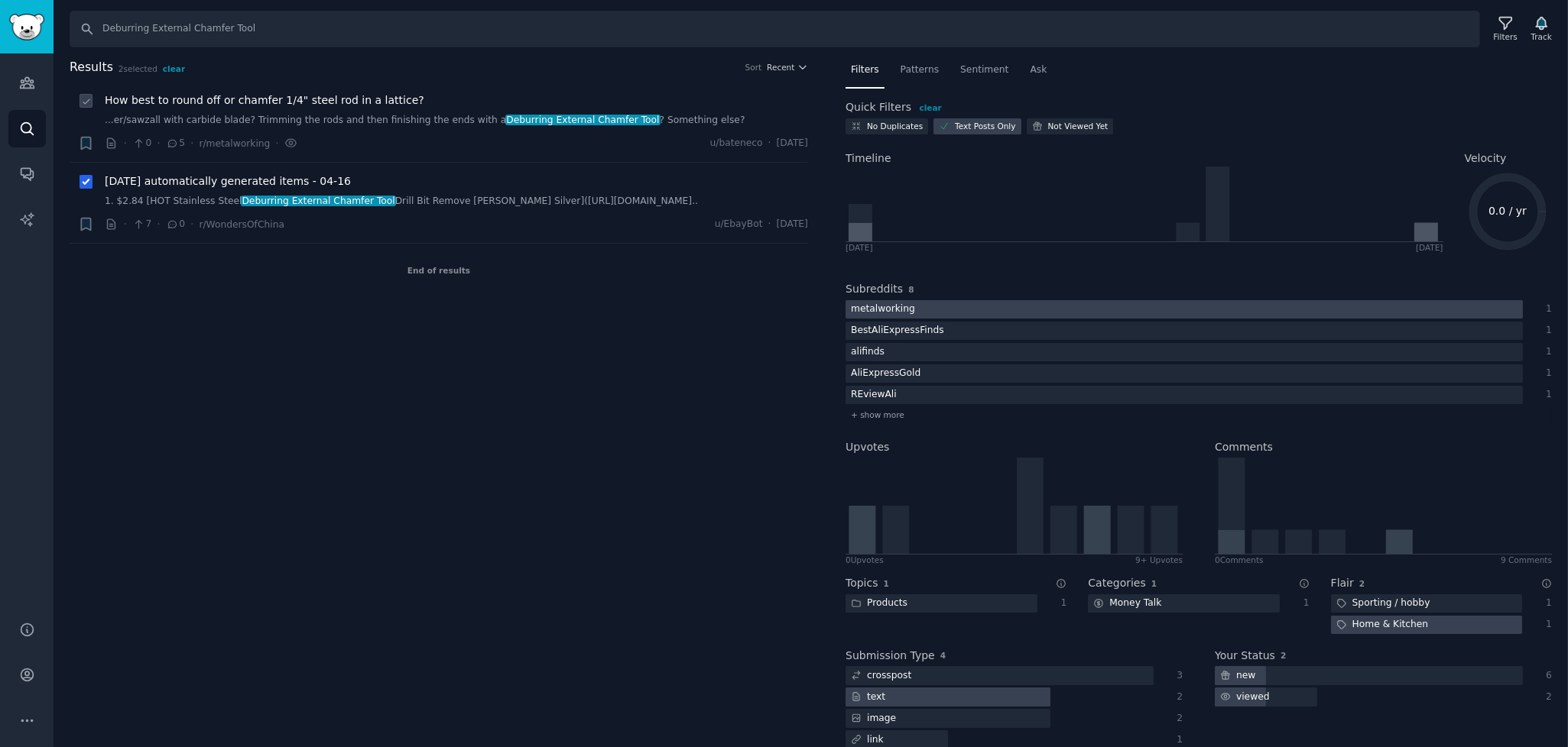
checkbox input "false"
click at [81, 181] on icon at bounding box center [85, 182] width 10 height 10
checkbox input "false"
click at [267, 27] on input "Deburring External Chamfer Tool" at bounding box center [774, 28] width 1410 height 37
drag, startPoint x: 181, startPoint y: 29, endPoint x: 147, endPoint y: 34, distance: 34.4
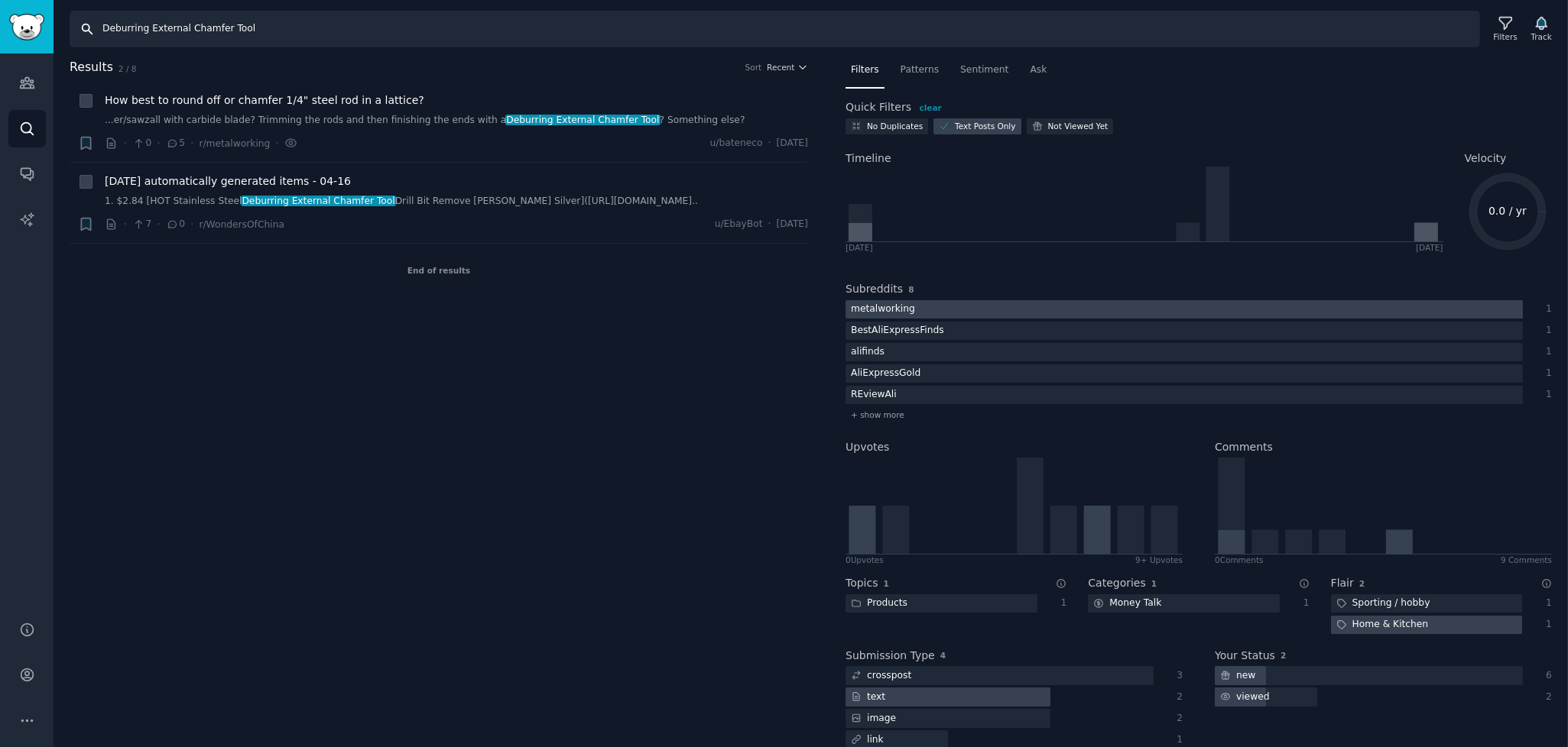
click at [147, 34] on input "Deburring External Chamfer Tool" at bounding box center [774, 28] width 1410 height 37
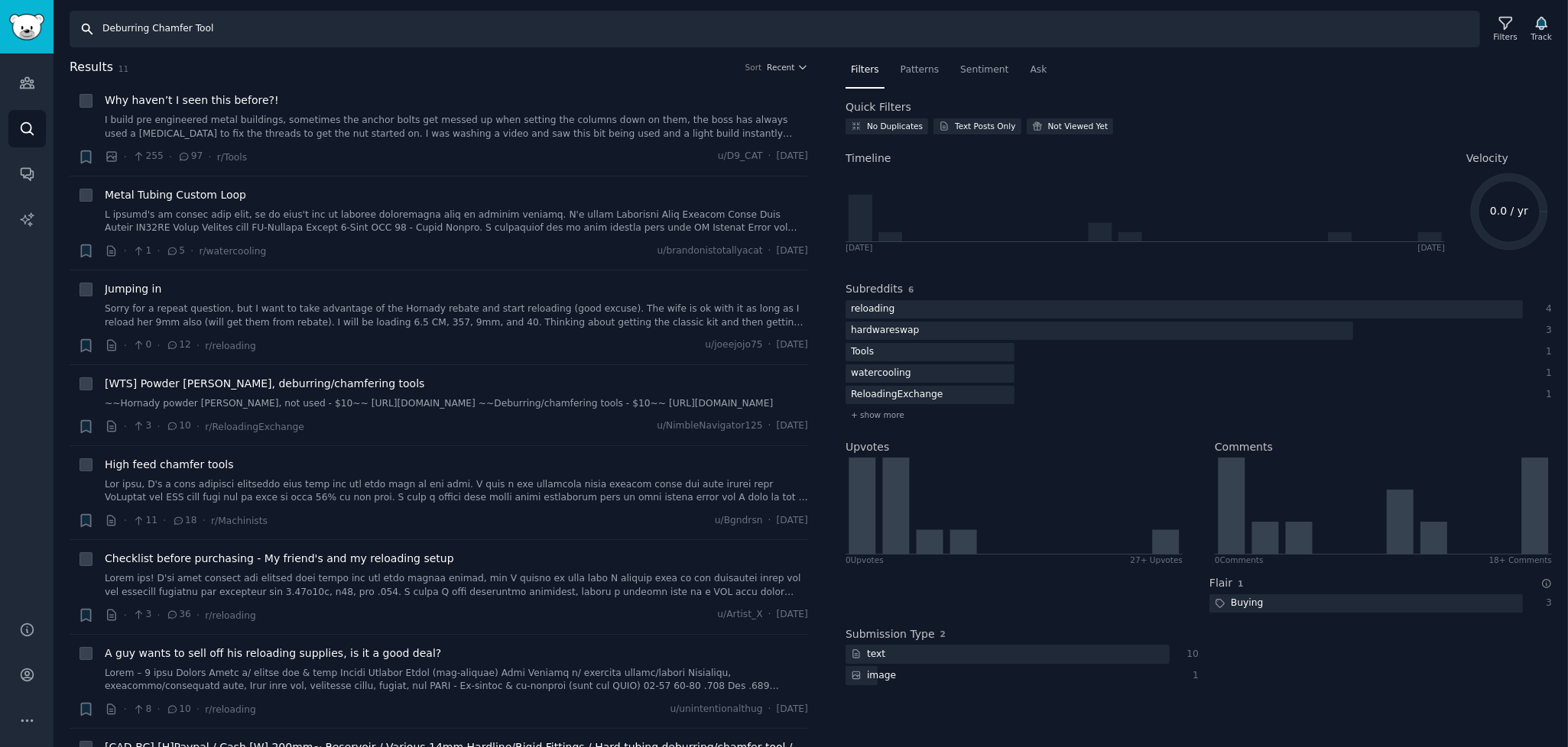
type input "Deburring Chamfer Tool"
